Goal: Transaction & Acquisition: Purchase product/service

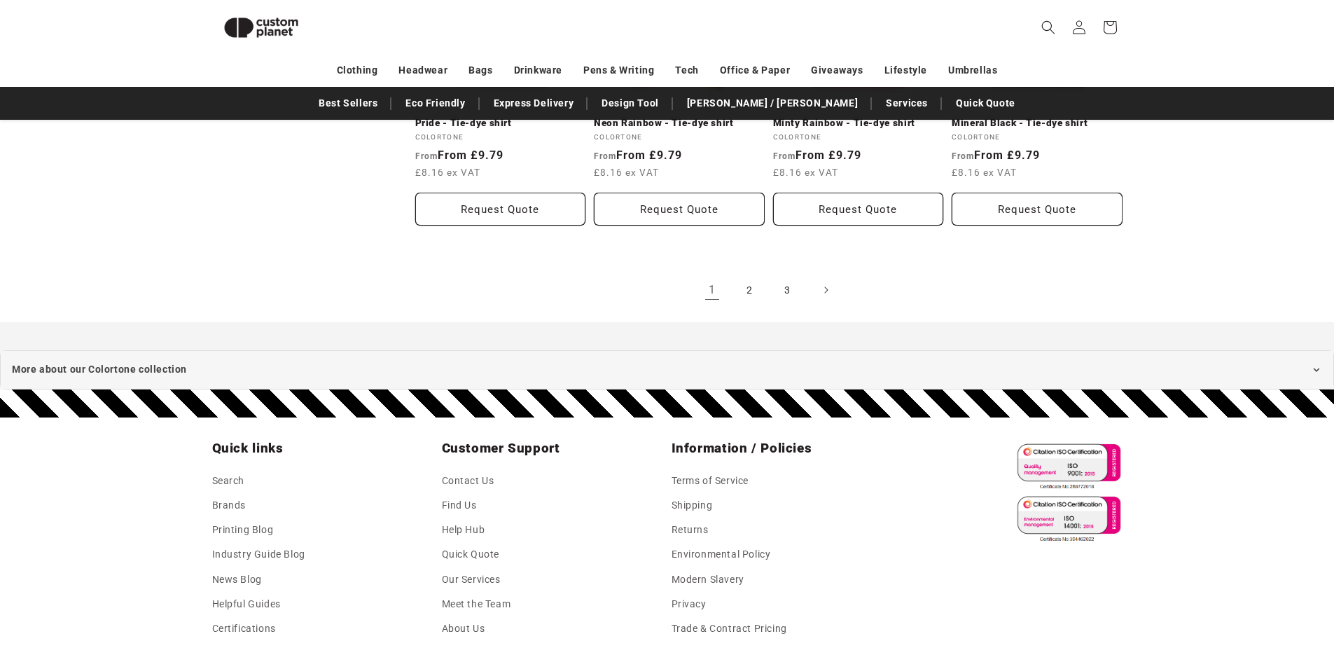
scroll to position [1465, 0]
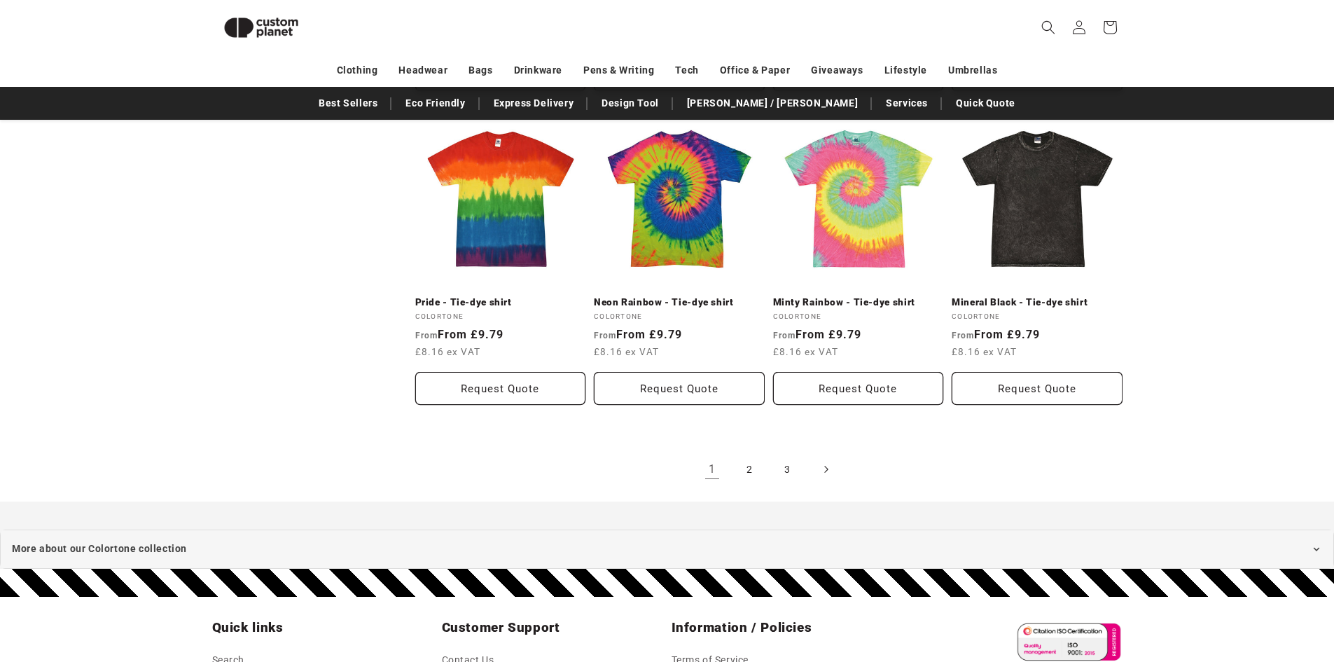
click at [830, 470] on span "Next page" at bounding box center [825, 469] width 14 height 14
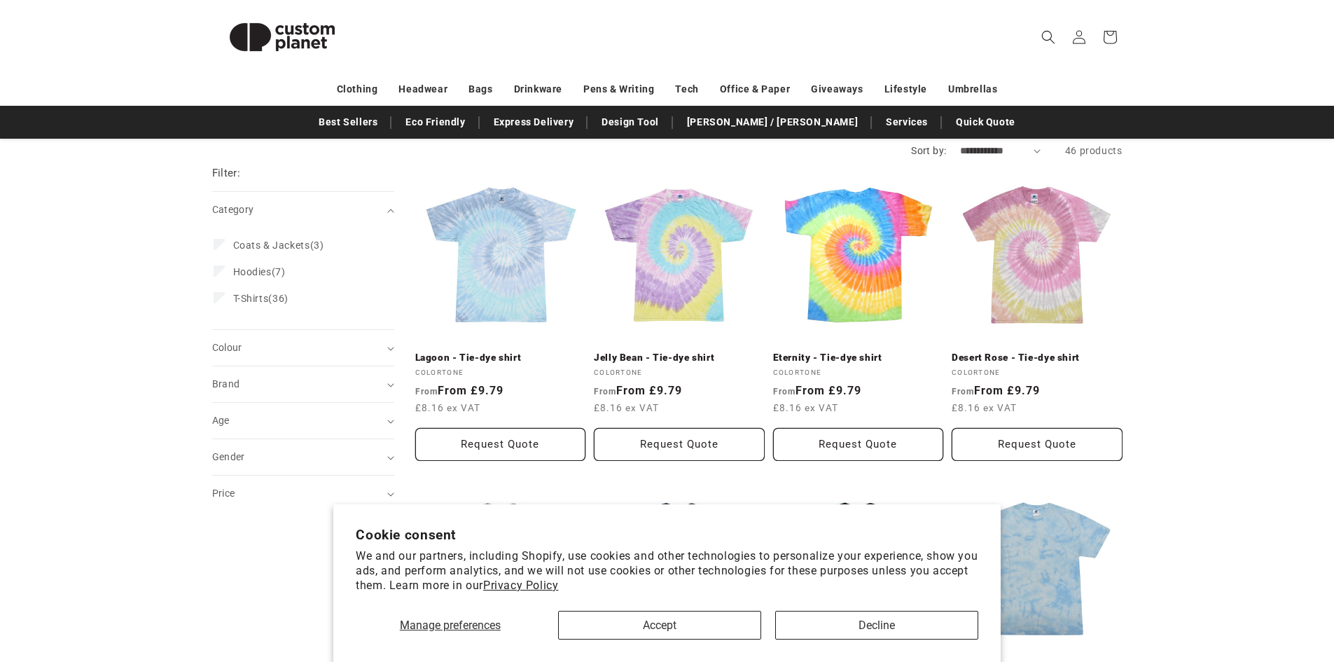
scroll to position [140, 0]
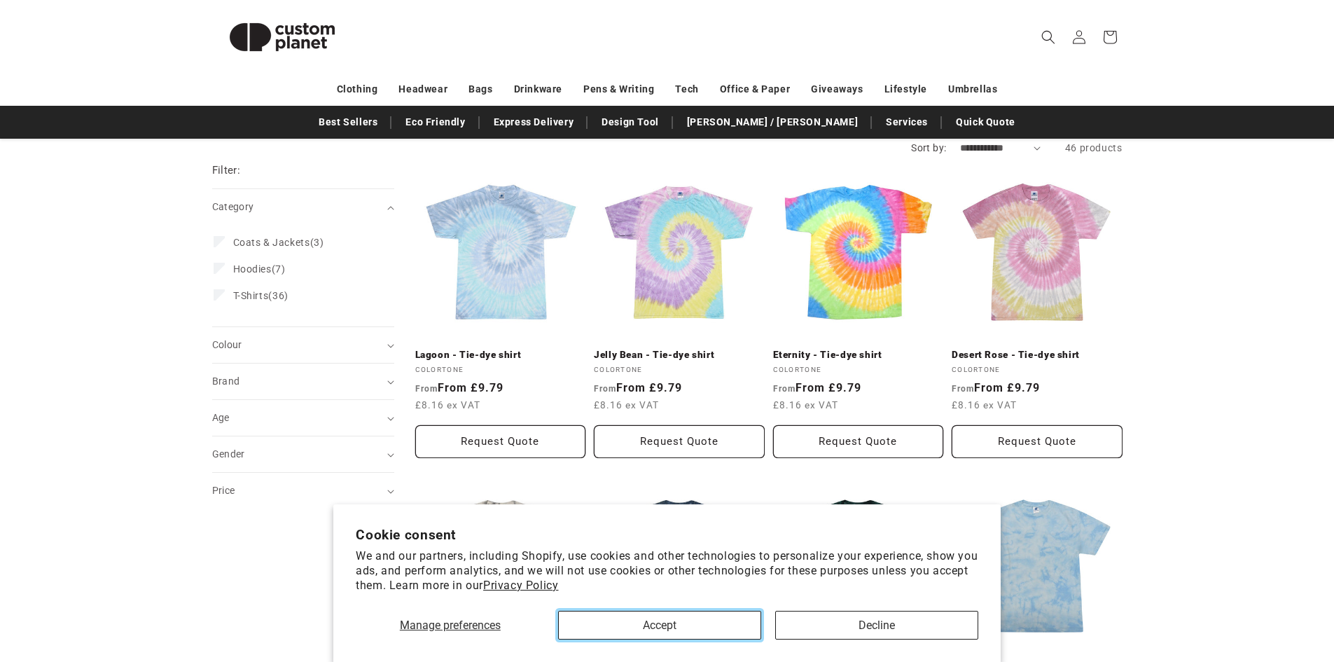
click at [733, 628] on button "Accept" at bounding box center [659, 624] width 203 height 29
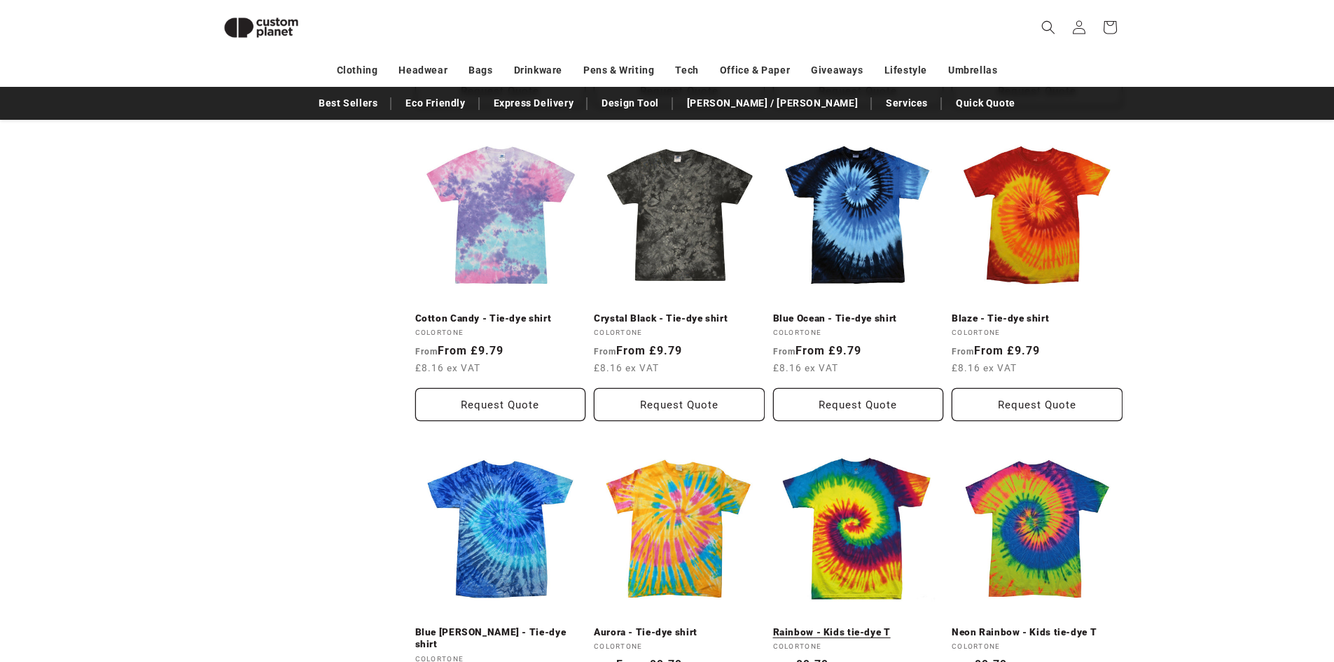
scroll to position [820, 0]
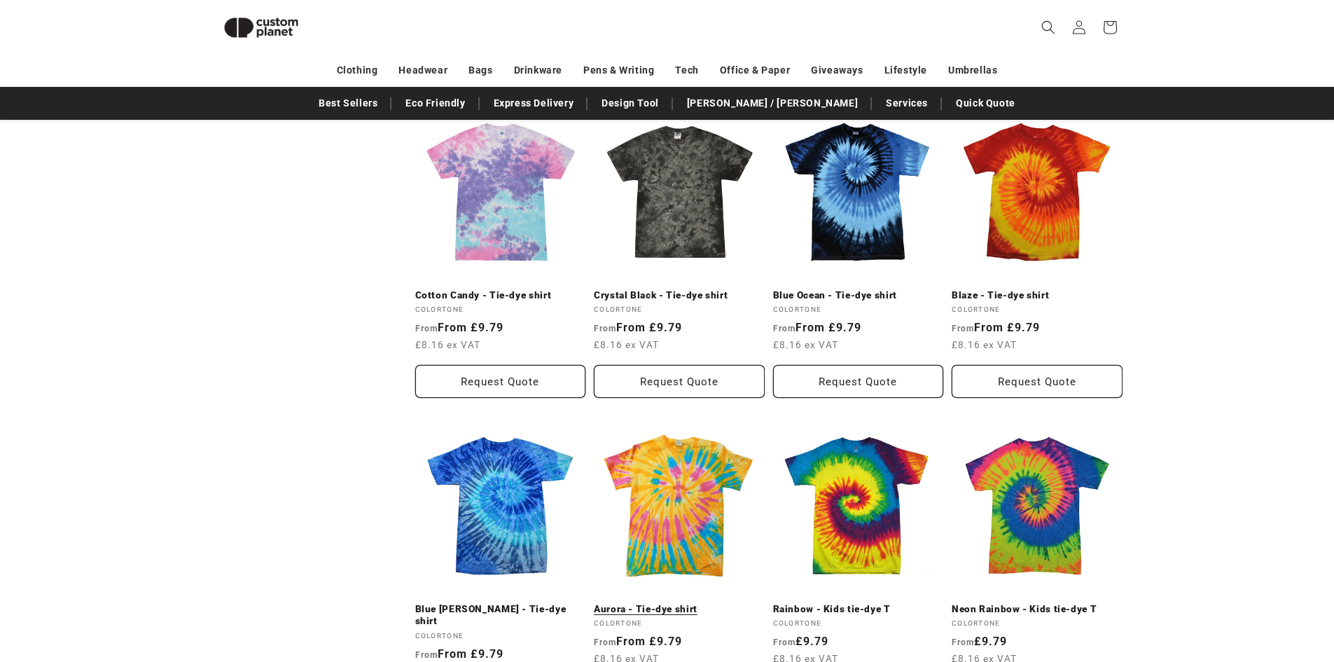
click at [693, 603] on link "Aurora - Tie-dye shirt" at bounding box center [679, 609] width 171 height 13
